Goal: Register for event/course

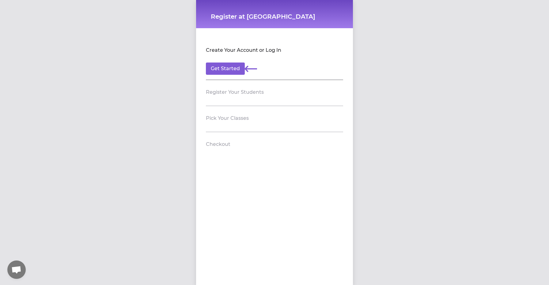
click at [216, 96] on header "Register Your Students" at bounding box center [274, 92] width 137 height 10
click at [224, 68] on button "Get Started" at bounding box center [225, 68] width 39 height 12
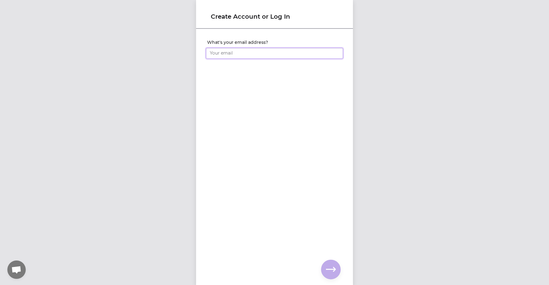
click at [223, 52] on input "What's your email address?" at bounding box center [274, 53] width 137 height 11
type input "[EMAIL_ADDRESS][DOMAIN_NAME]"
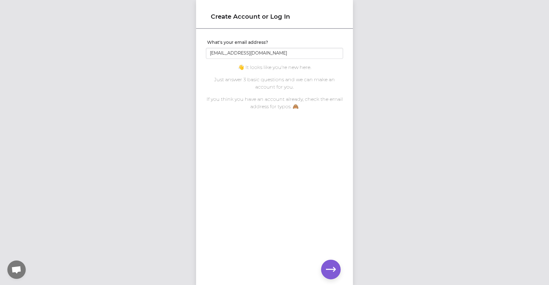
click at [346, 155] on div "What's your email address? [EMAIL_ADDRESS][DOMAIN_NAME] You already have an acc…" at bounding box center [274, 146] width 157 height 235
click at [332, 267] on icon "button" at bounding box center [331, 269] width 10 height 10
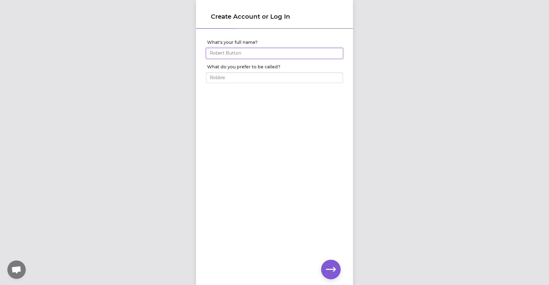
click at [228, 55] on input "What's your full name?" at bounding box center [274, 53] width 137 height 11
type input "[PERSON_NAME]"
click at [229, 79] on input "What do you prefer to be called?" at bounding box center [274, 77] width 137 height 11
type input "[PERSON_NAME]"
click at [331, 269] on icon "button" at bounding box center [331, 269] width 10 height 5
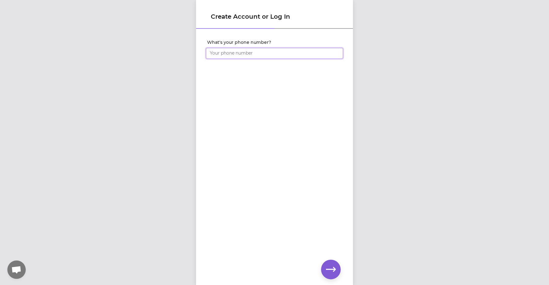
click at [222, 57] on input "What's your phone number?" at bounding box center [274, 53] width 137 height 11
type input "[PHONE_NUMBER]"
click at [333, 267] on icon "button" at bounding box center [331, 269] width 10 height 5
click at [176, 52] on div "Create Account or Log In Set your account password" at bounding box center [274, 142] width 549 height 285
click at [328, 268] on icon "button" at bounding box center [331, 269] width 10 height 10
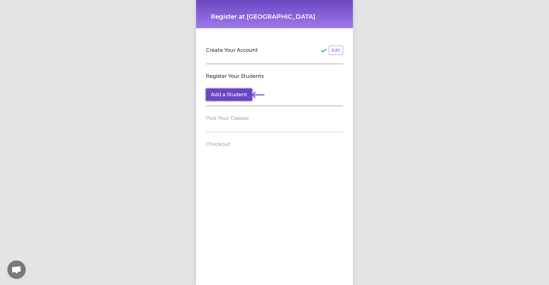
click at [235, 96] on button "Add a Student" at bounding box center [229, 94] width 46 height 12
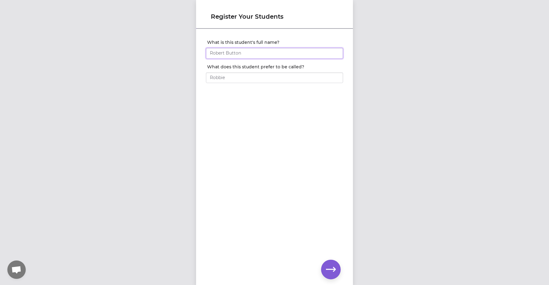
click at [240, 52] on input "What is this student's full name?" at bounding box center [274, 53] width 137 height 11
type input "[PERSON_NAME]"
click at [222, 77] on input "What does this student prefer to be called?" at bounding box center [274, 77] width 137 height 11
type input "[PERSON_NAME]"
click at [330, 268] on icon "button" at bounding box center [331, 269] width 10 height 10
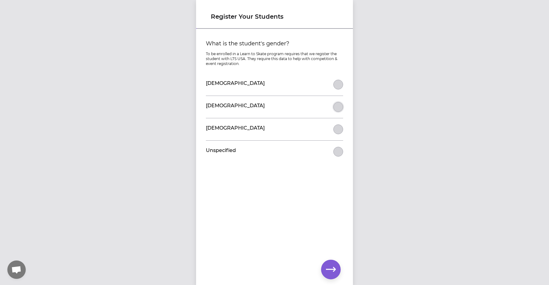
click at [335, 108] on button "What is the student's gender?" at bounding box center [338, 107] width 10 height 10
click at [331, 270] on icon "button" at bounding box center [331, 269] width 10 height 10
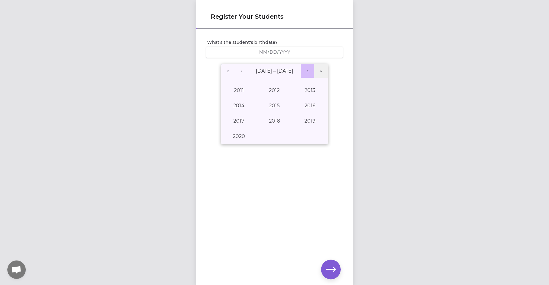
click at [306, 70] on button "›" at bounding box center [307, 70] width 13 height 13
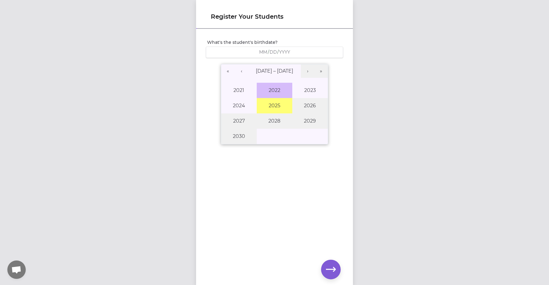
click at [281, 90] on button "2022" at bounding box center [275, 90] width 36 height 15
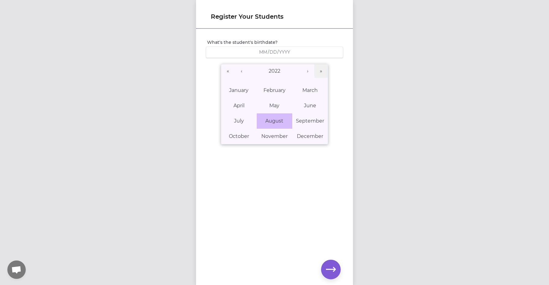
click at [274, 119] on abbr "August" at bounding box center [274, 121] width 18 height 6
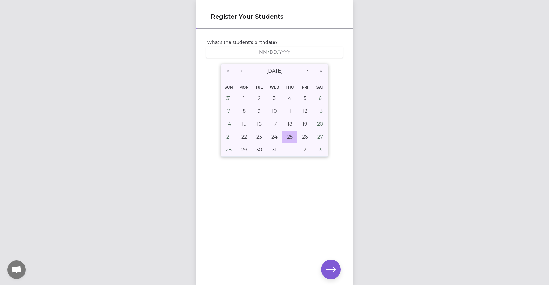
click at [289, 136] on abbr "25" at bounding box center [290, 137] width 6 height 6
type input "[DATE]"
type input "8"
type input "25"
type input "2022"
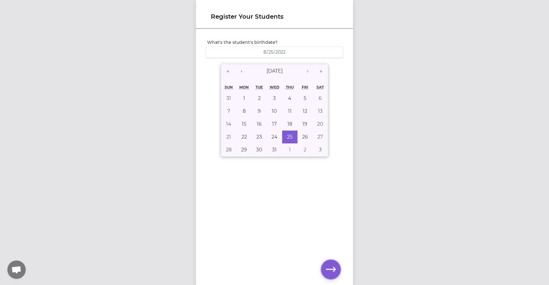
click at [330, 269] on icon "button" at bounding box center [331, 269] width 10 height 5
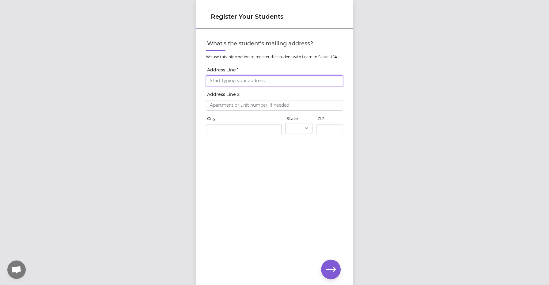
click at [248, 81] on input "Address Line 1" at bounding box center [274, 80] width 137 height 11
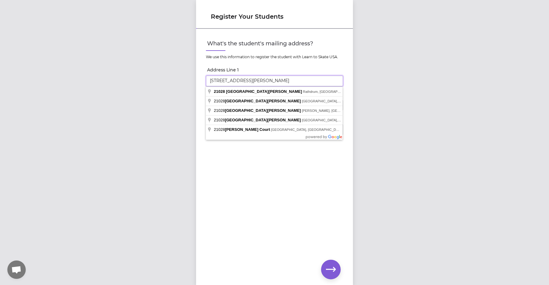
type input "[STREET_ADDRESS][PERSON_NAME]"
click at [272, 193] on div "What's the student's mailing address? We use this information to register the s…" at bounding box center [274, 146] width 157 height 235
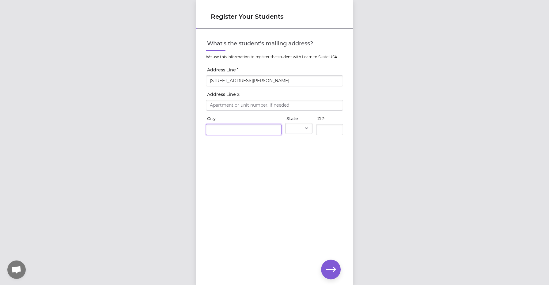
click at [233, 131] on input "City" at bounding box center [244, 129] width 76 height 11
type input "Rathdrum"
click at [308, 126] on select "AL AK AS AZ AR CA CO CT DE DC FM [GEOGRAPHIC_DATA] [GEOGRAPHIC_DATA] GU HI ID I…" at bounding box center [298, 128] width 27 height 11
select select "ID"
click at [324, 131] on input "ZIP" at bounding box center [329, 129] width 27 height 11
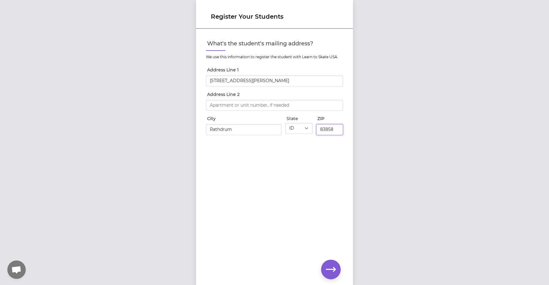
type input "83858"
click at [295, 177] on div "What's the student's mailing address? We use this information to register the s…" at bounding box center [274, 146] width 157 height 235
click at [328, 266] on icon "button" at bounding box center [331, 269] width 10 height 10
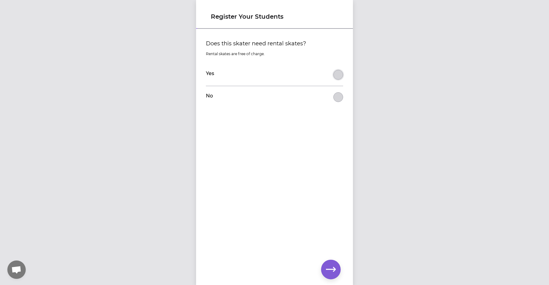
click at [338, 73] on button "Does this skater need rental skates?" at bounding box center [338, 75] width 10 height 10
click at [332, 269] on icon "button" at bounding box center [331, 269] width 10 height 10
click at [334, 52] on select "Select a type Youth Figure Men's Figure Women's Figure Men's Hockey Women's Hoc…" at bounding box center [274, 52] width 137 height 11
select select "youth_hockey"
type input "1"
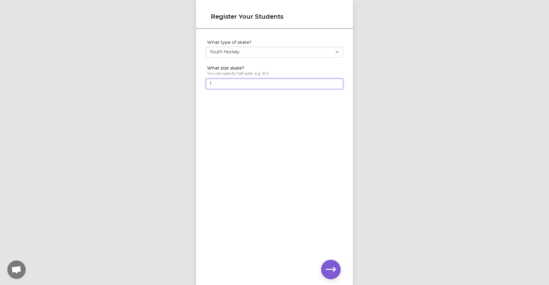
click at [337, 82] on input "1" at bounding box center [274, 83] width 137 height 11
click at [337, 86] on input "1" at bounding box center [274, 83] width 137 height 11
click at [338, 84] on input "8.5" at bounding box center [274, 83] width 137 height 11
type input "8"
type input "6"
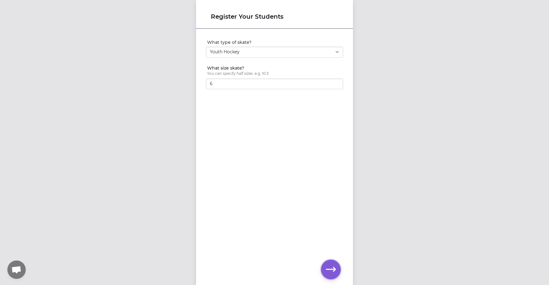
click at [329, 269] on icon "button" at bounding box center [331, 269] width 10 height 10
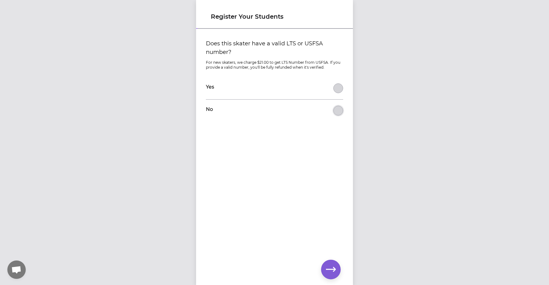
click at [338, 111] on button "Does this skater have a valid LTS or USFSA number?" at bounding box center [338, 111] width 10 height 10
click at [331, 270] on icon "button" at bounding box center [331, 269] width 10 height 10
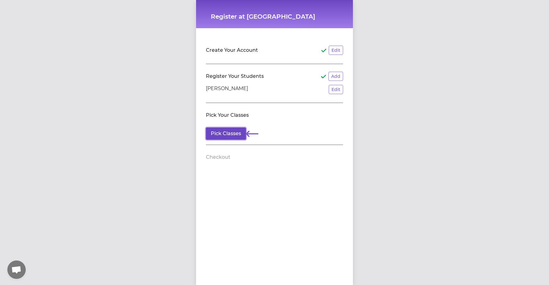
click at [236, 136] on button "Pick Classes" at bounding box center [226, 133] width 40 height 12
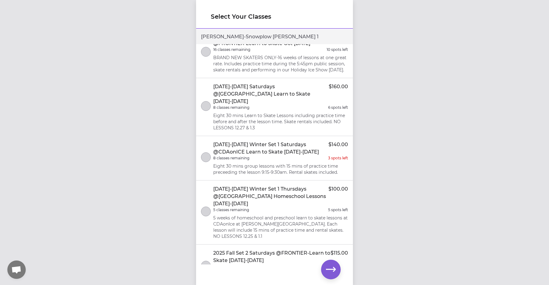
scroll to position [127, 0]
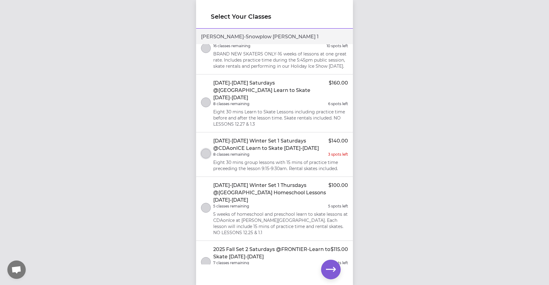
click at [207, 149] on button "select class" at bounding box center [206, 154] width 10 height 10
click at [330, 268] on icon "button" at bounding box center [331, 269] width 10 height 10
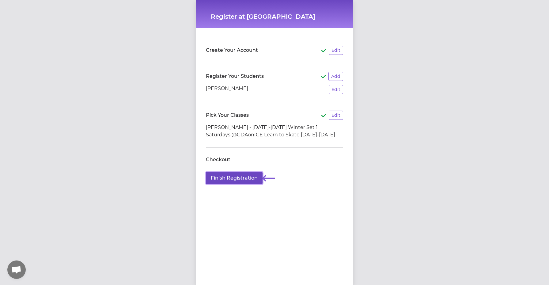
click at [245, 179] on button "Finish Registration" at bounding box center [234, 178] width 57 height 12
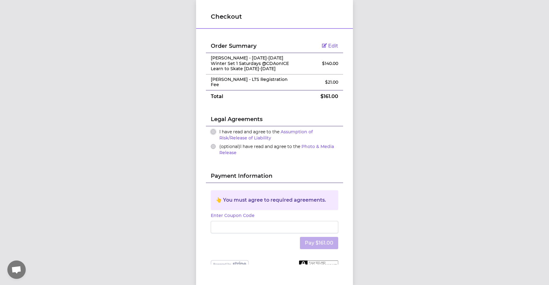
click at [213, 129] on button "I have read and agree to the Assumption of Risk/Release of Liability" at bounding box center [213, 131] width 5 height 5
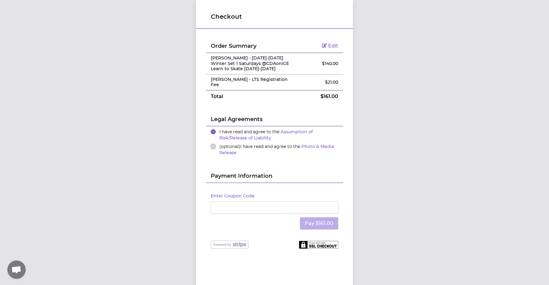
click at [213, 144] on button "(optional) I have read and agree to the Photo & Media Release" at bounding box center [213, 146] width 5 height 5
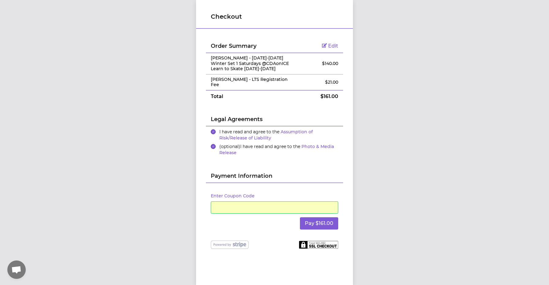
click at [289, 227] on div "Pay $161.00" at bounding box center [274, 223] width 127 height 20
click at [321, 219] on button "Pay $161.00" at bounding box center [319, 223] width 38 height 12
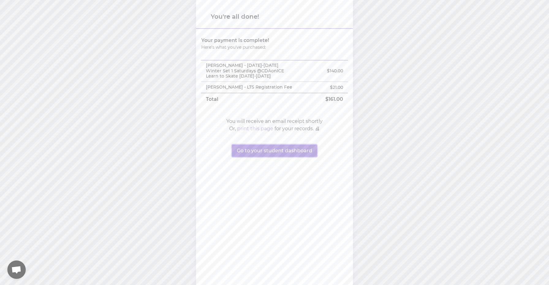
click at [286, 151] on button "Go to your student dashboard" at bounding box center [274, 151] width 85 height 12
